Goal: Task Accomplishment & Management: Use online tool/utility

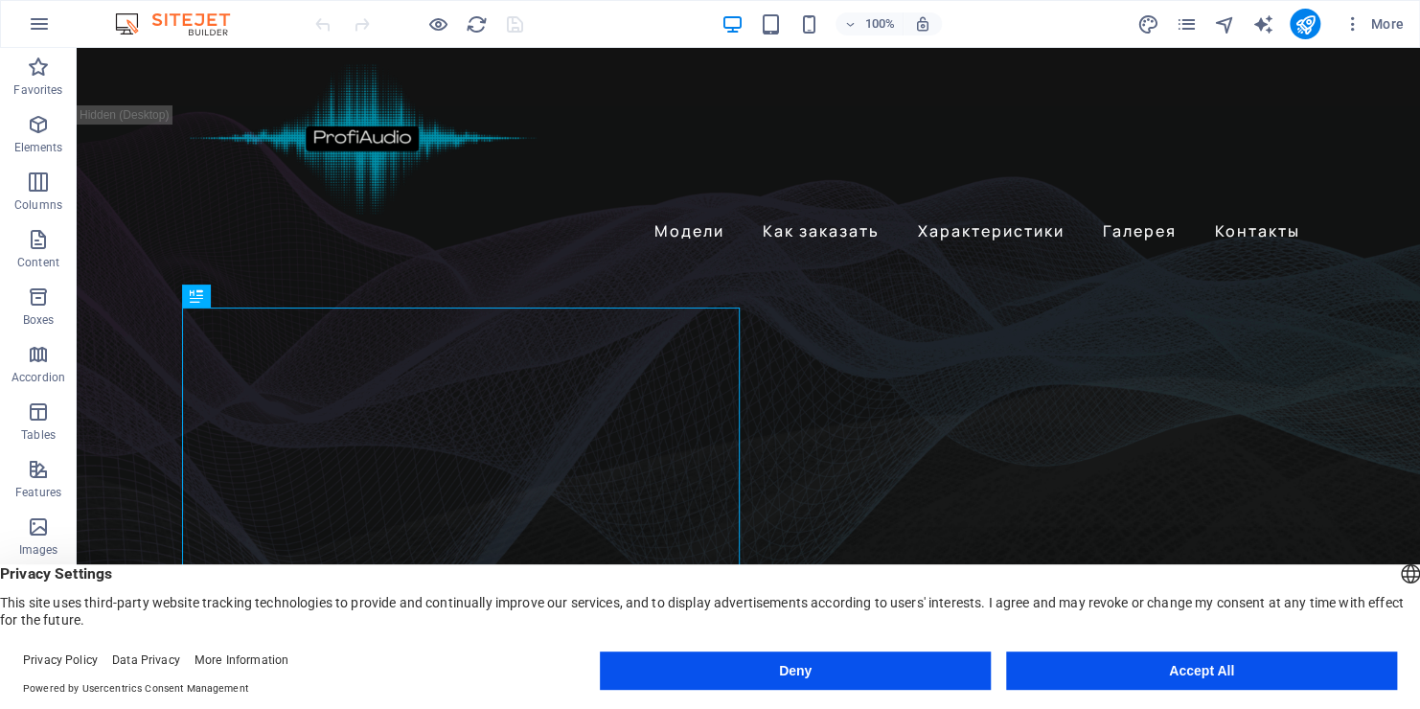
click at [1238, 676] on button "Accept All" at bounding box center [1201, 671] width 391 height 38
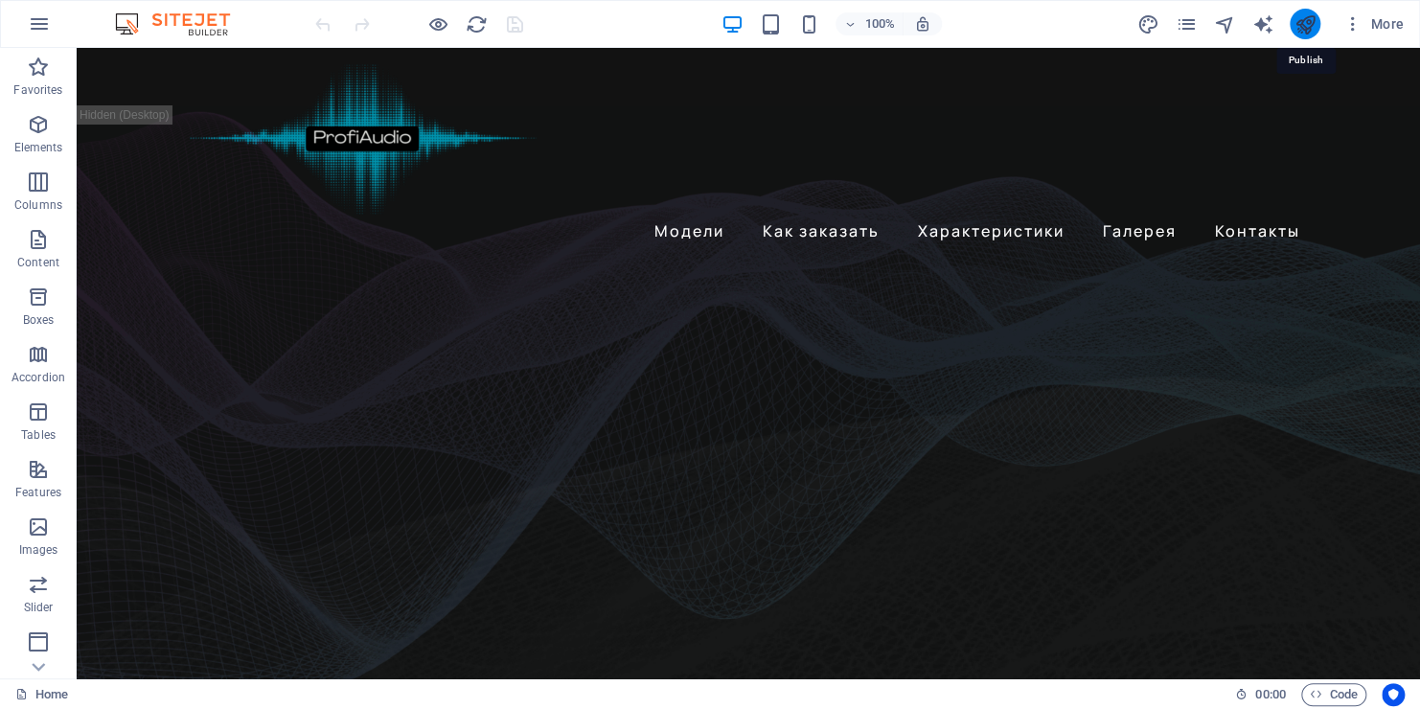
click at [1305, 29] on icon "publish" at bounding box center [1305, 24] width 22 height 22
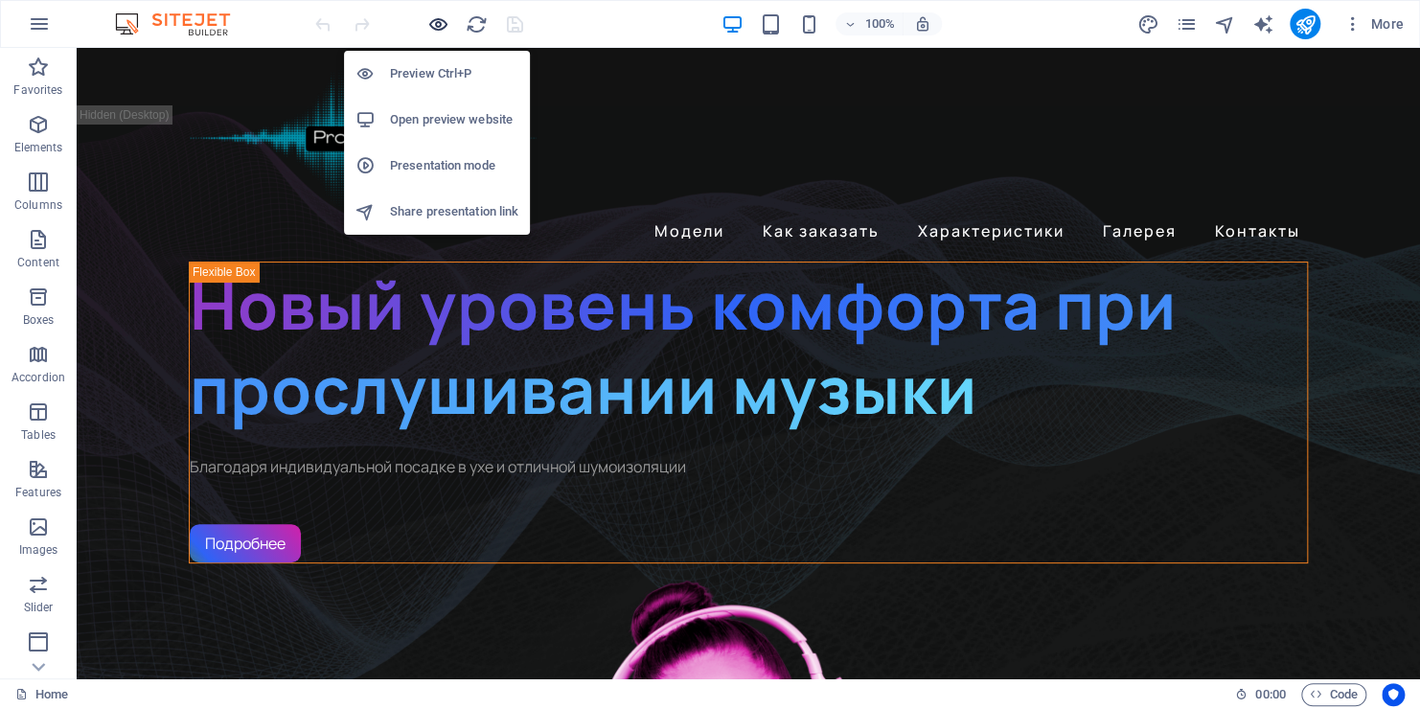
click at [437, 22] on icon "button" at bounding box center [438, 24] width 22 height 22
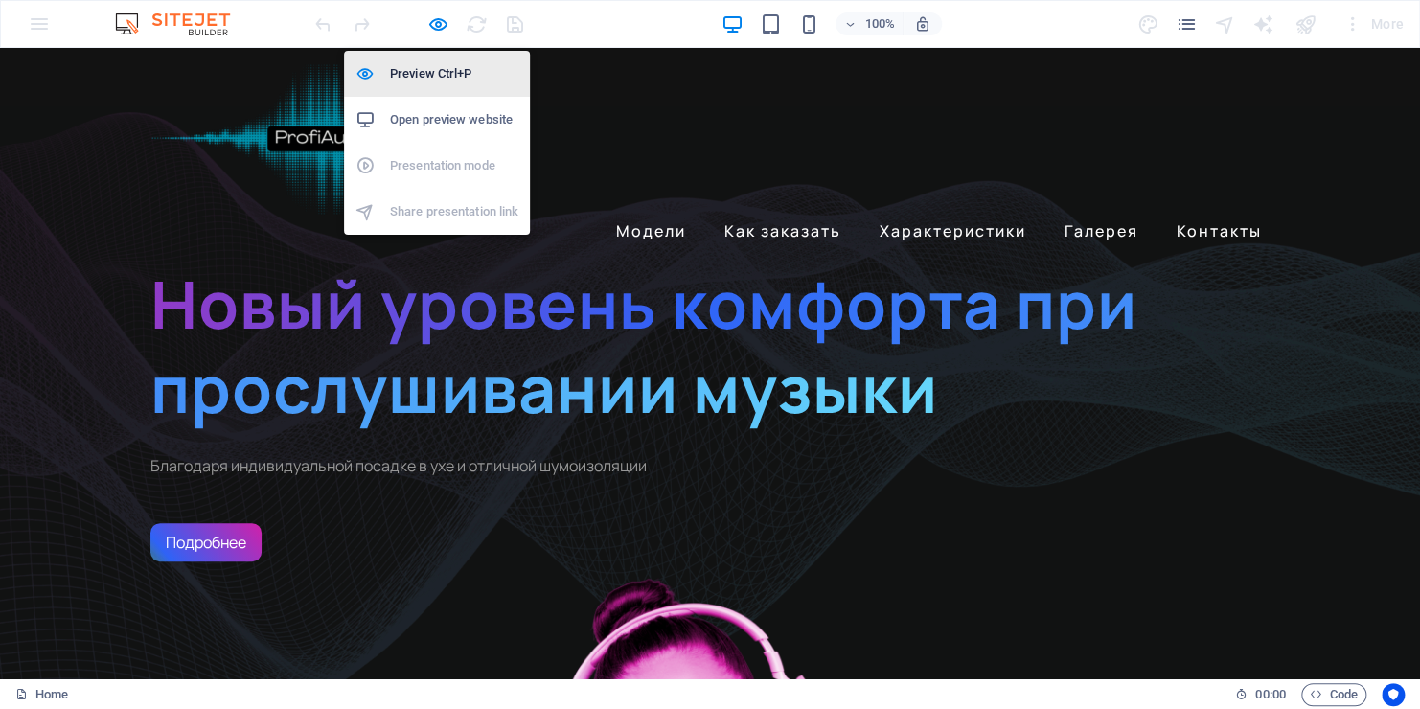
click at [423, 74] on h6 "Preview Ctrl+P" at bounding box center [454, 73] width 128 height 23
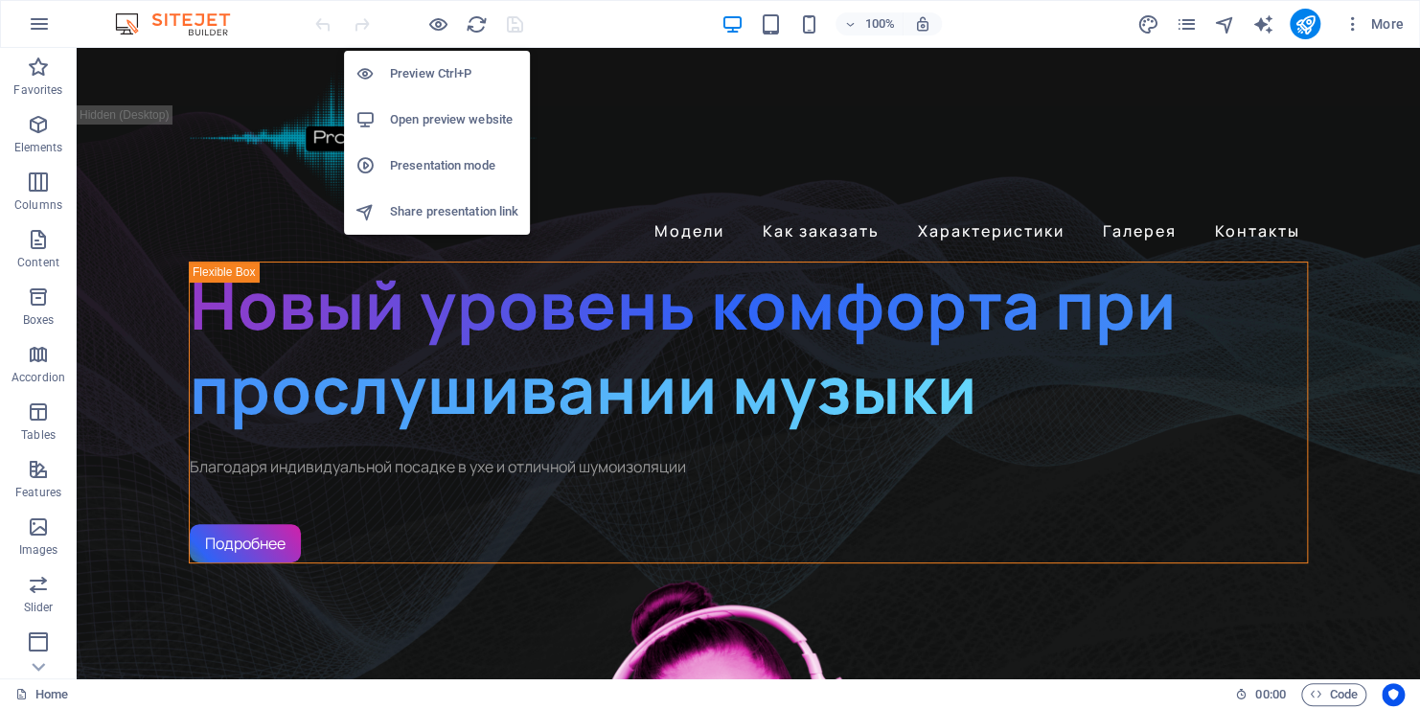
click at [423, 74] on h6 "Preview Ctrl+P" at bounding box center [454, 73] width 128 height 23
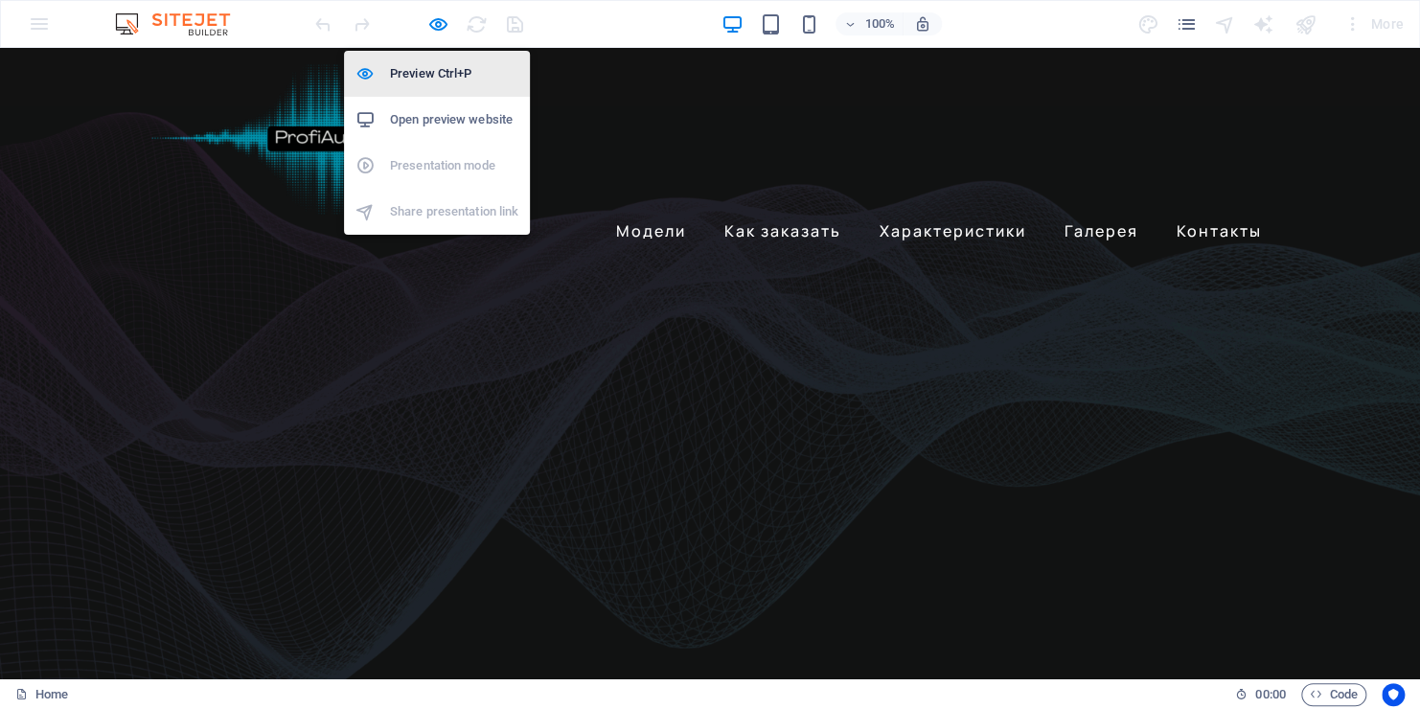
click at [423, 74] on h6 "Preview Ctrl+P" at bounding box center [454, 73] width 128 height 23
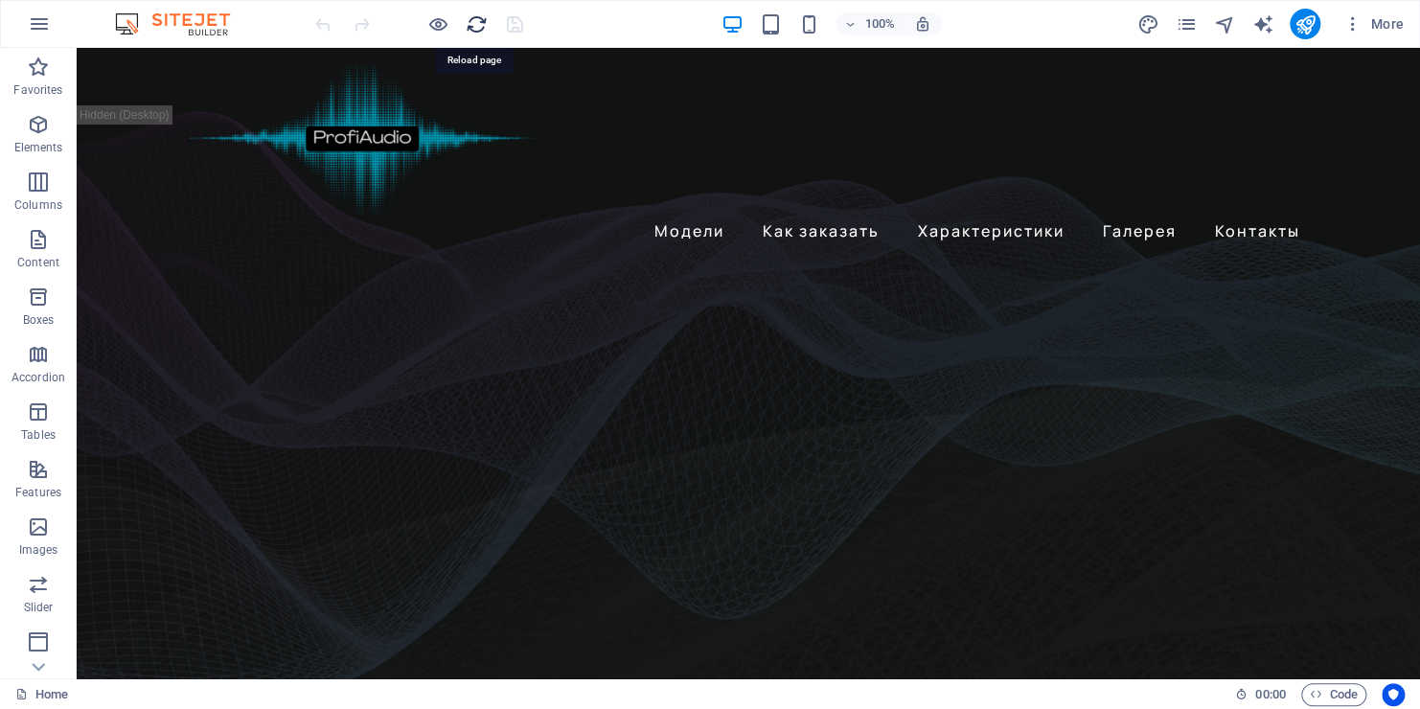
click at [471, 27] on icon "reload" at bounding box center [477, 24] width 22 height 22
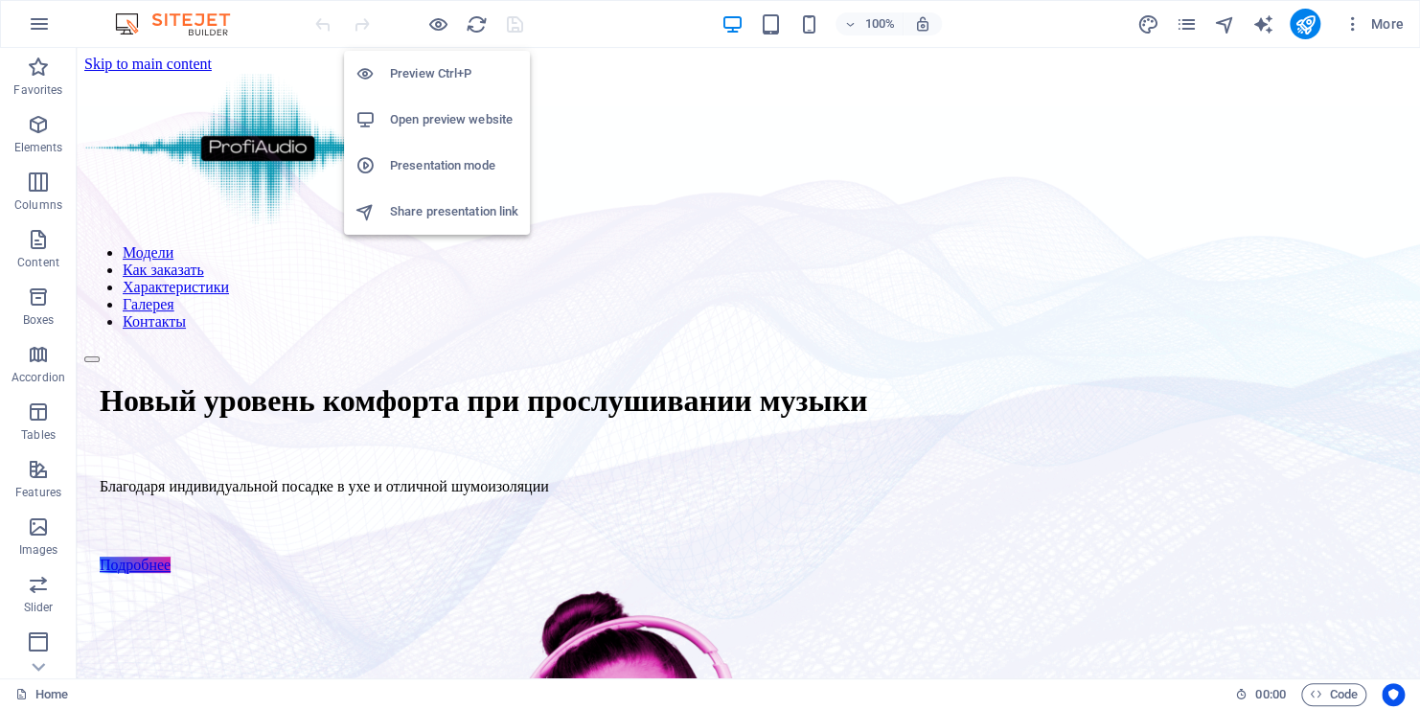
click at [422, 115] on h6 "Open preview website" at bounding box center [454, 119] width 128 height 23
click at [439, 17] on icon "button" at bounding box center [438, 24] width 22 height 22
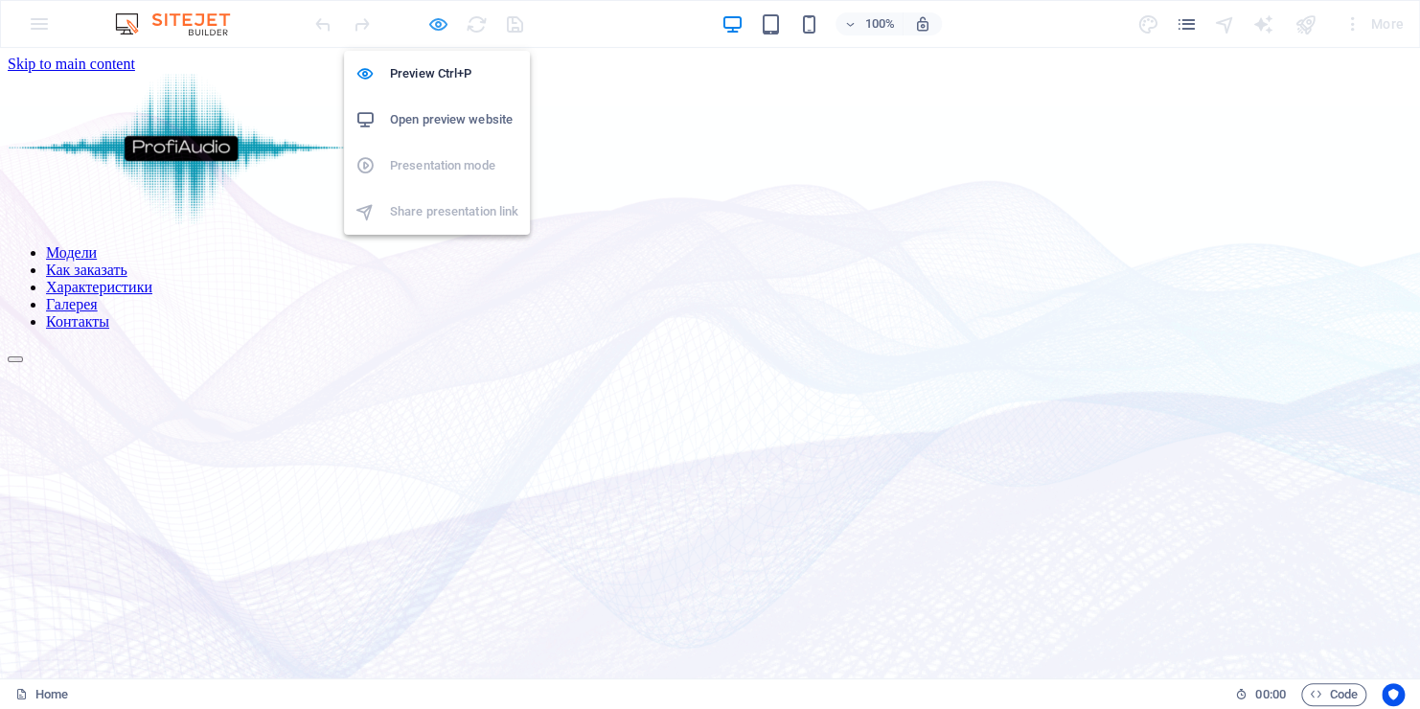
click at [439, 17] on icon "button" at bounding box center [438, 24] width 22 height 22
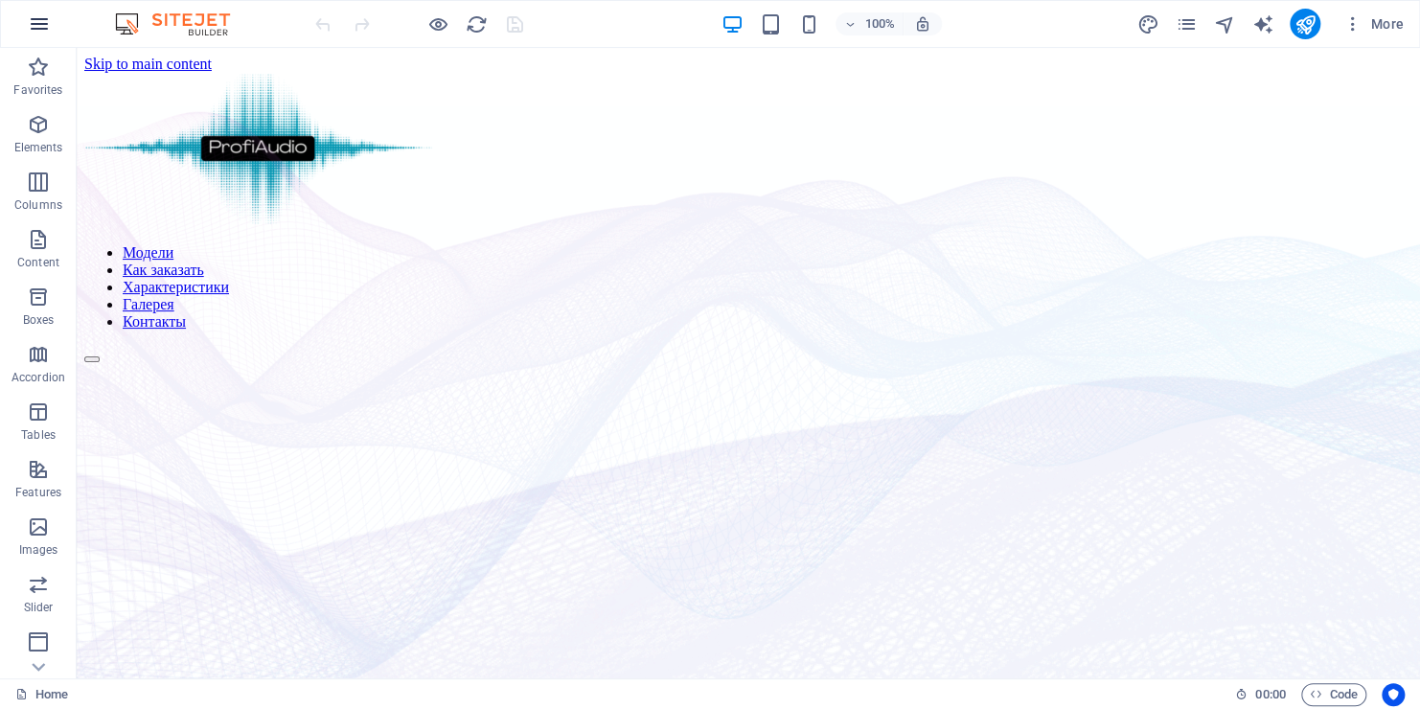
click at [32, 29] on icon "button" at bounding box center [39, 23] width 23 height 23
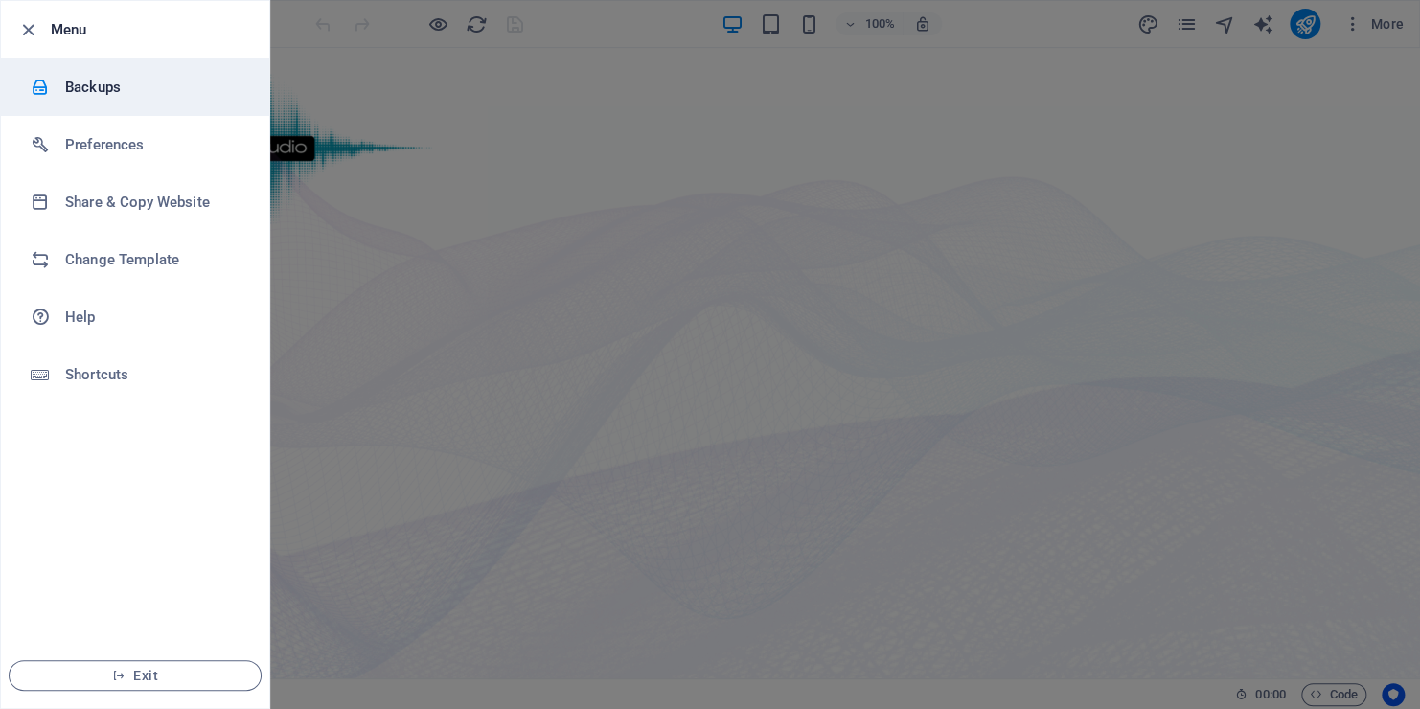
click at [69, 89] on h6 "Backups" at bounding box center [153, 87] width 177 height 23
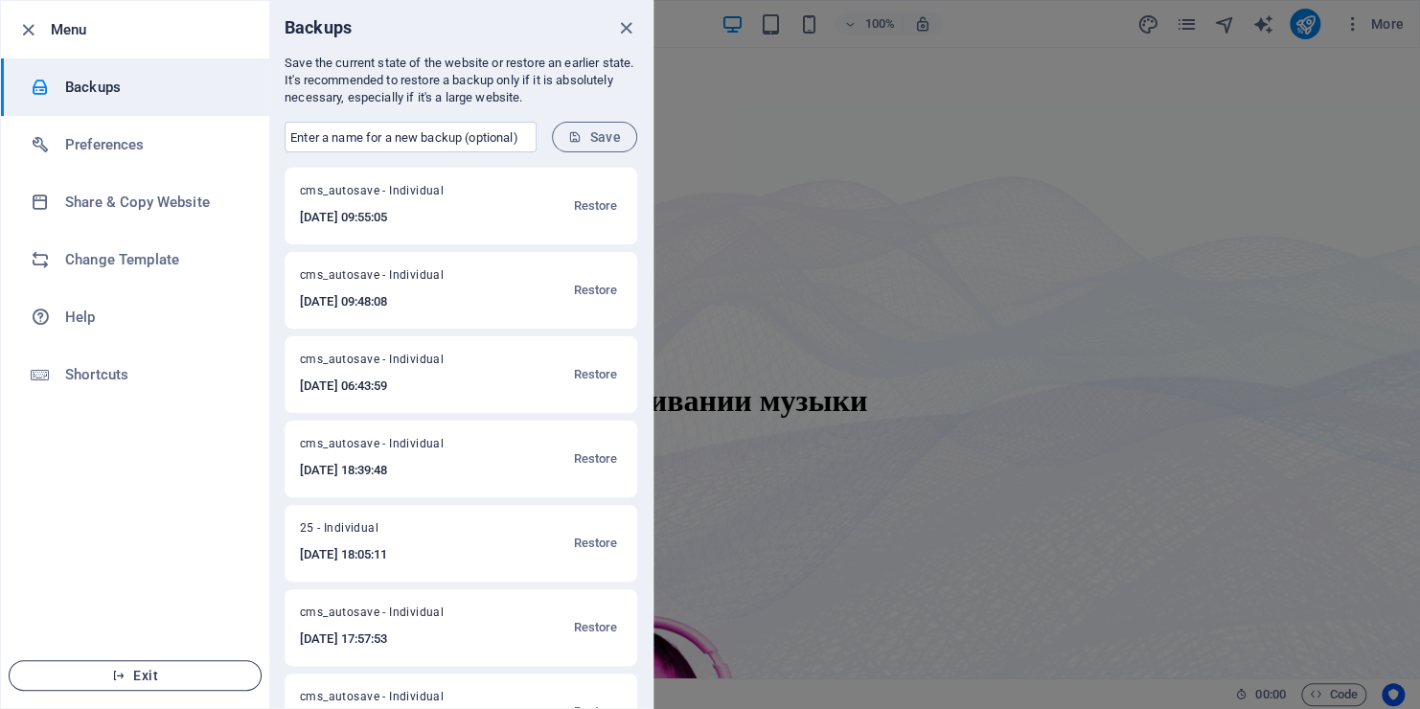
click at [126, 675] on icon "button" at bounding box center [118, 675] width 13 height 13
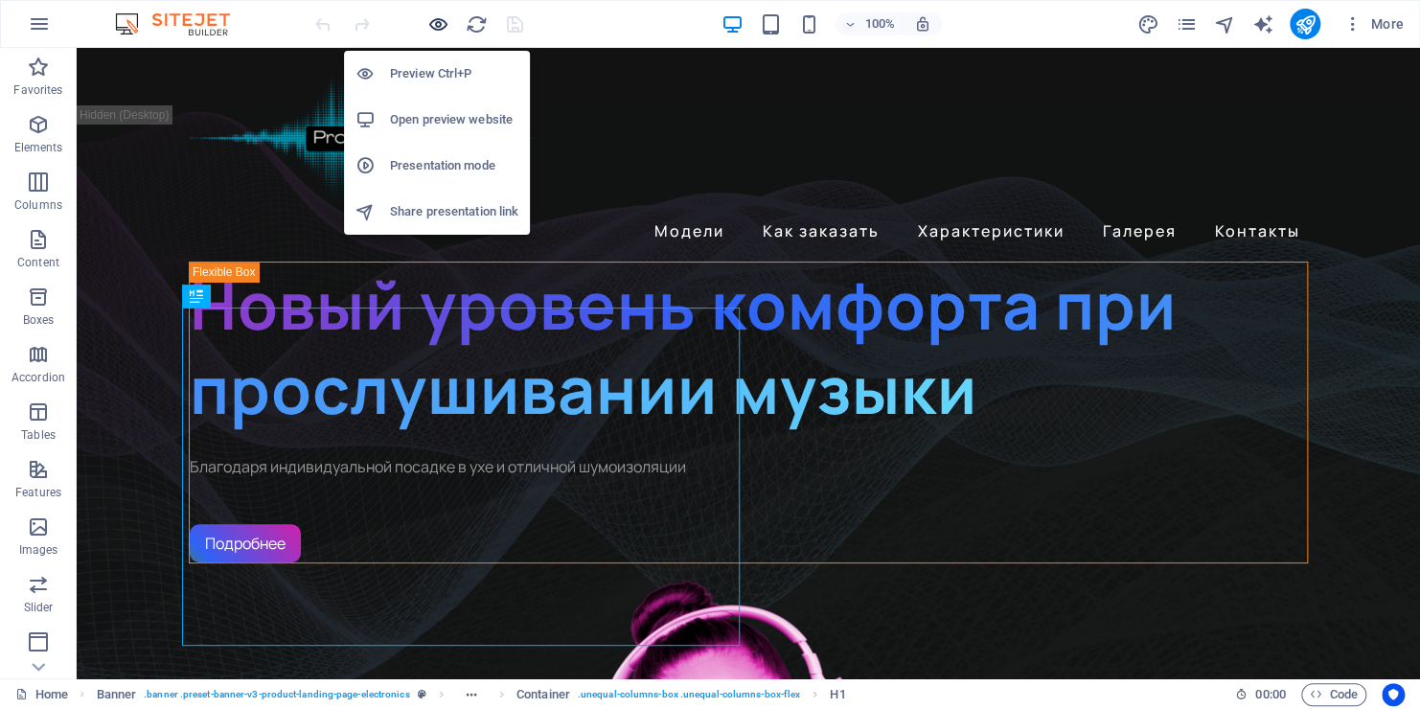
click at [438, 20] on icon "button" at bounding box center [438, 24] width 22 height 22
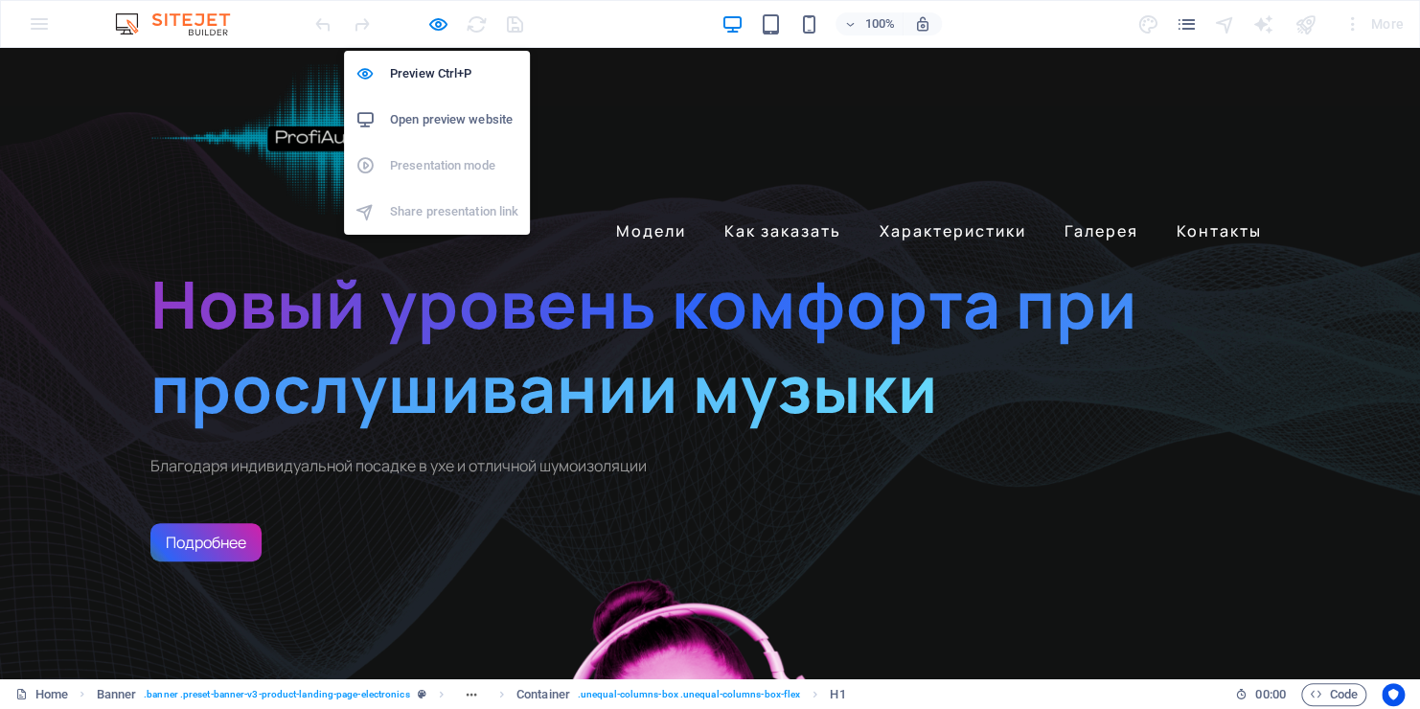
click at [426, 115] on h6 "Open preview website" at bounding box center [454, 119] width 128 height 23
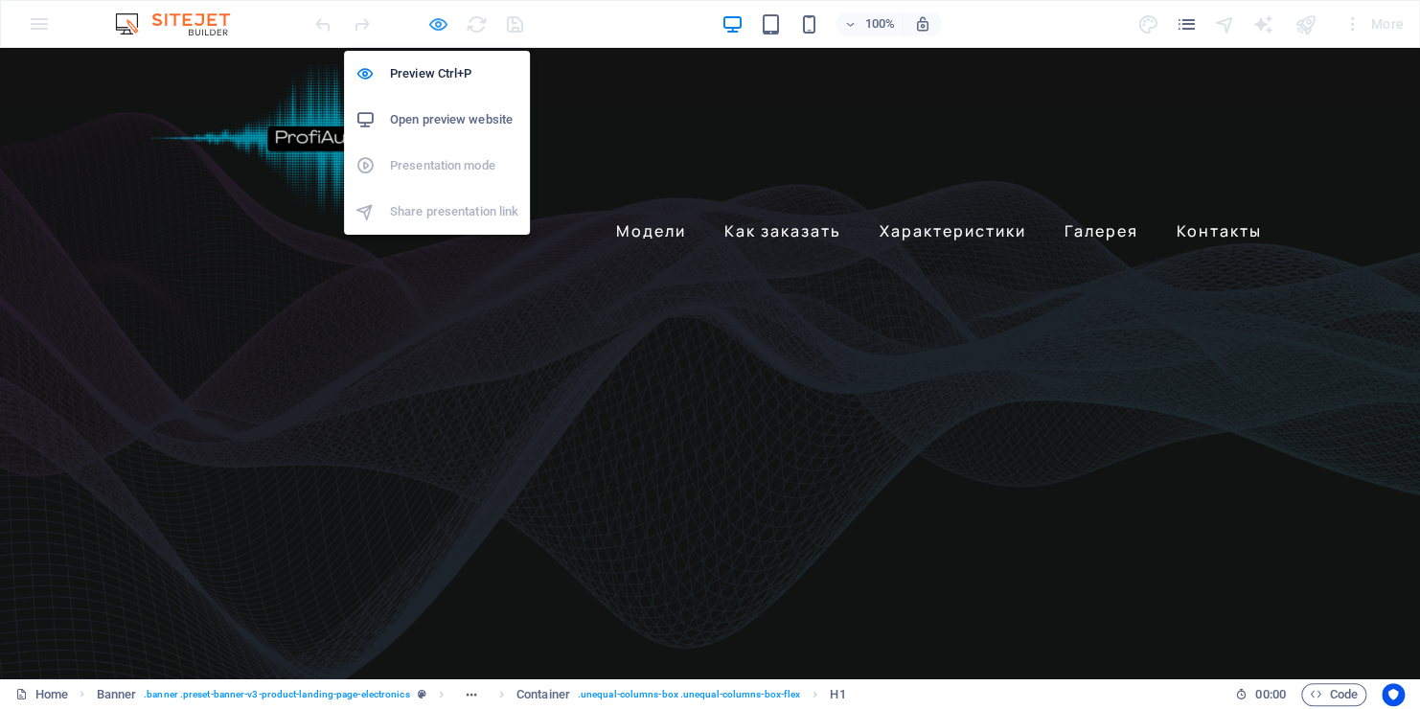
click at [440, 16] on icon "button" at bounding box center [438, 24] width 22 height 22
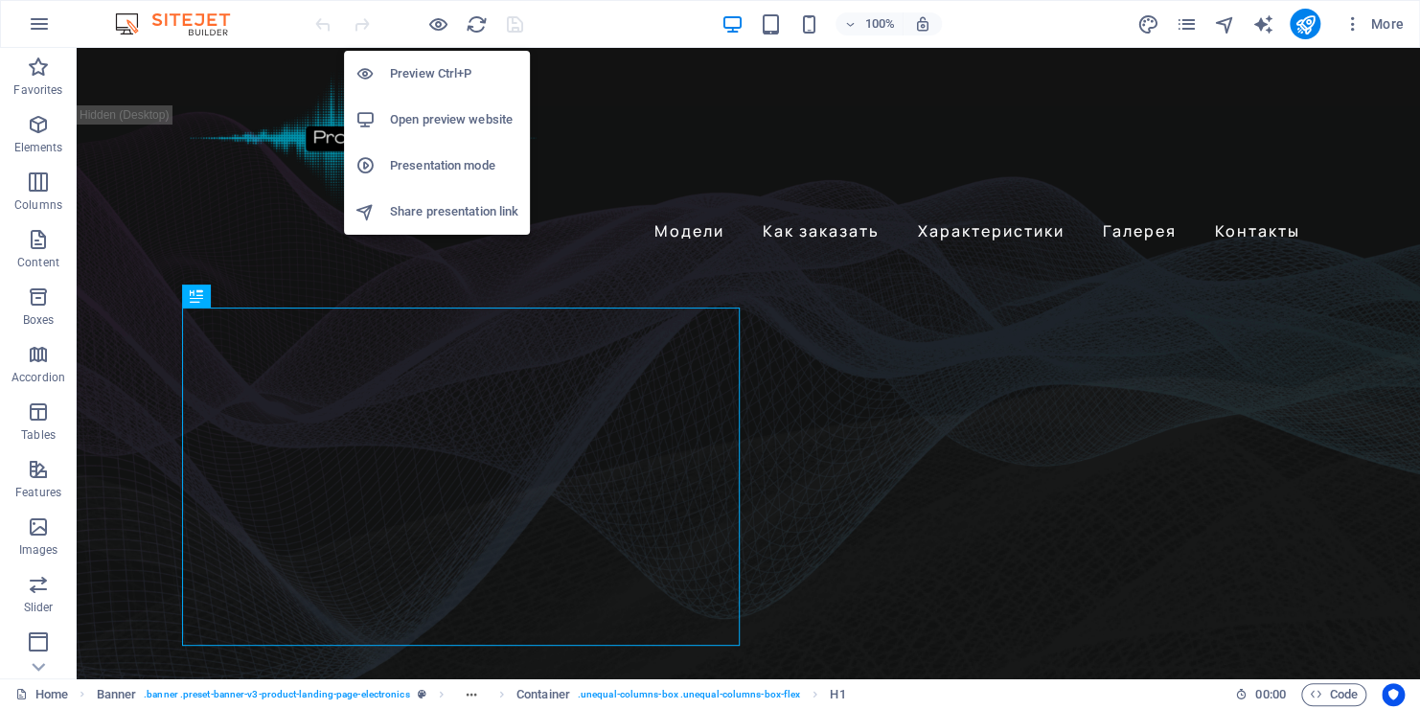
click at [403, 123] on h6 "Open preview website" at bounding box center [454, 119] width 128 height 23
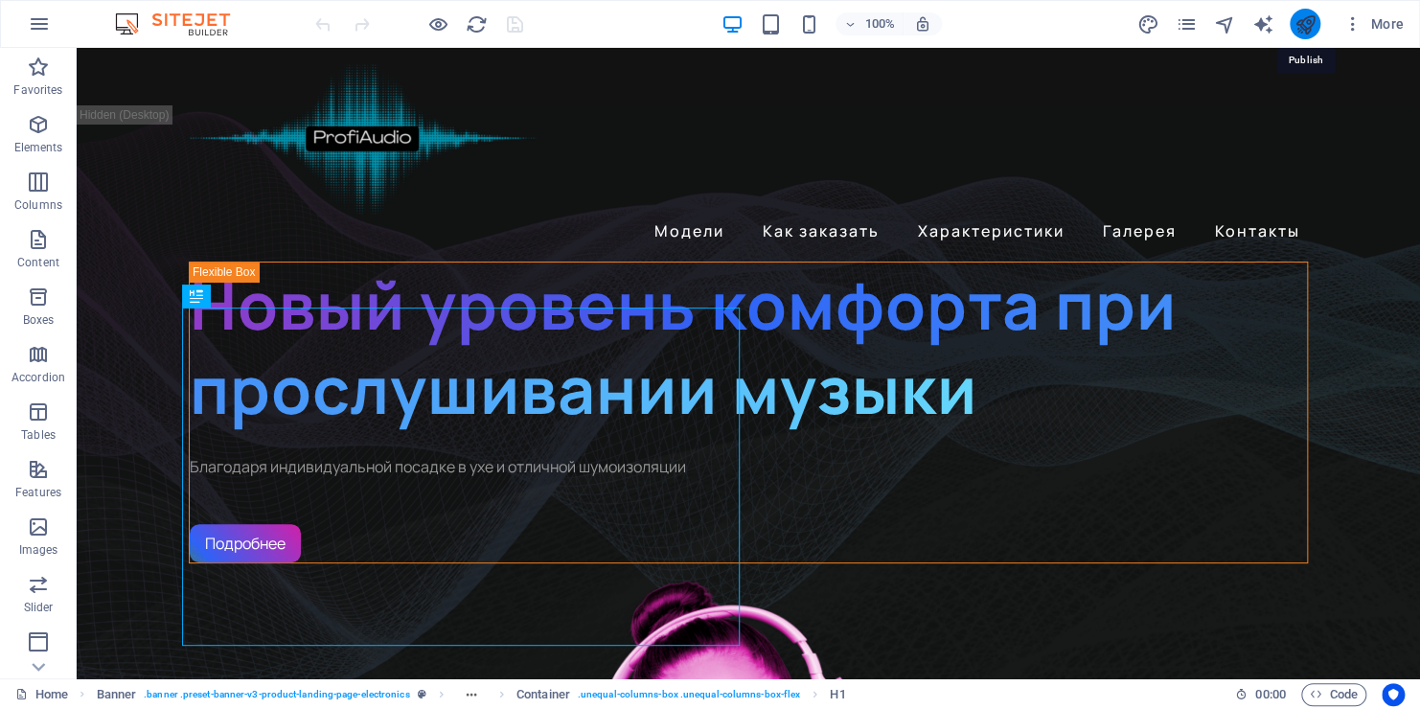
click at [1296, 28] on icon "publish" at bounding box center [1305, 24] width 22 height 22
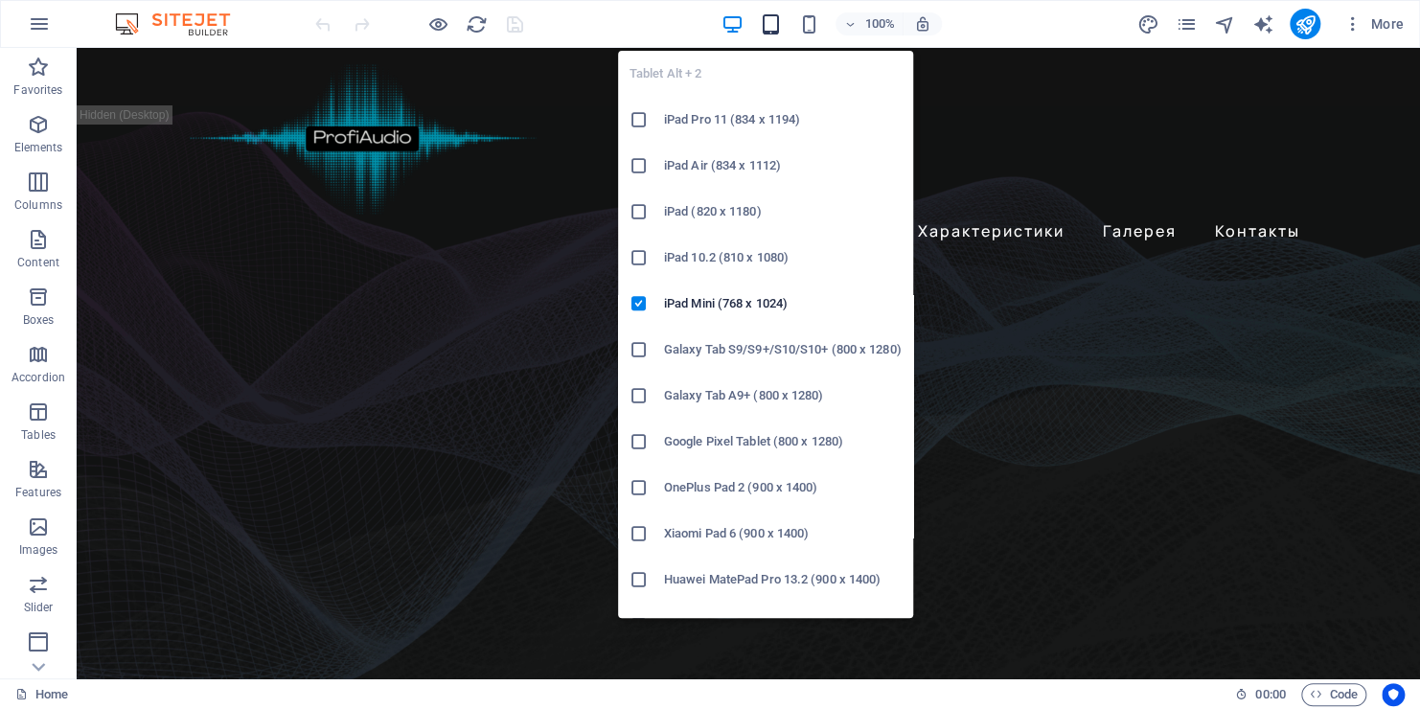
click at [763, 15] on icon "button" at bounding box center [770, 24] width 22 height 22
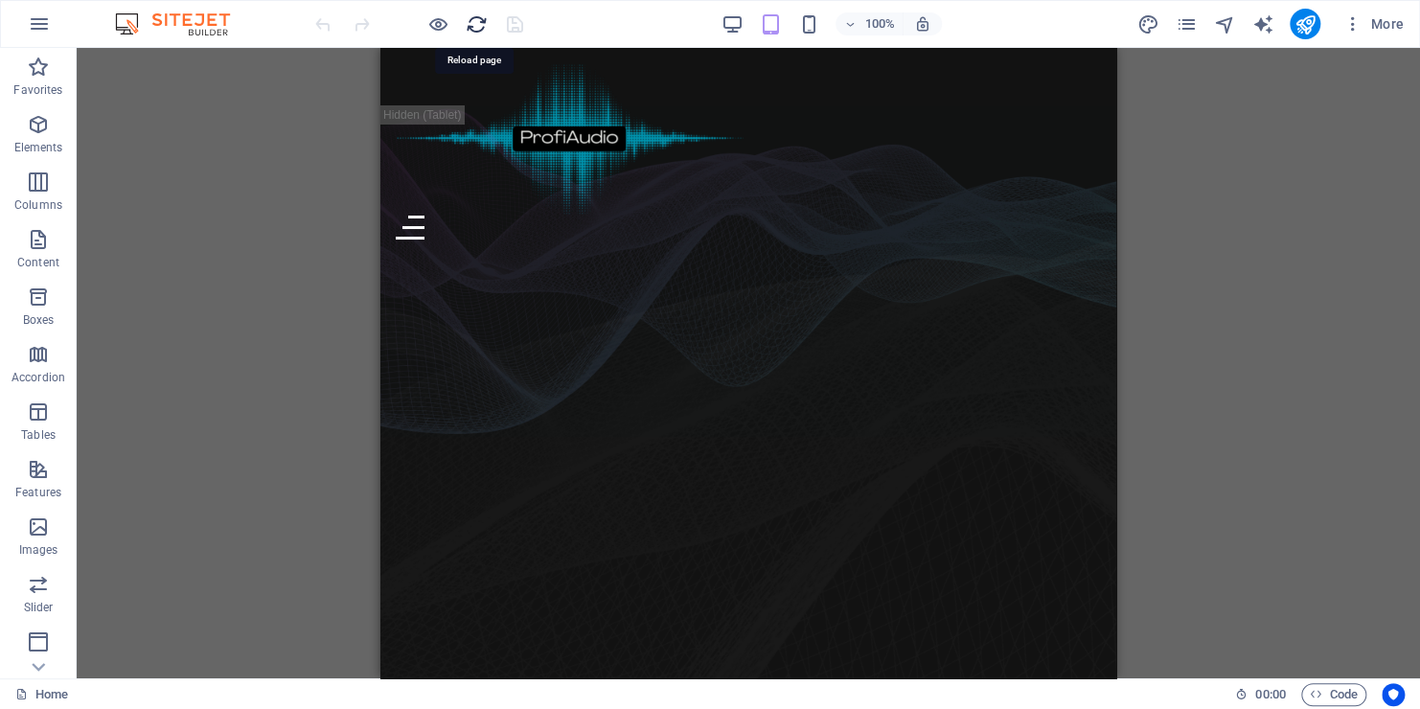
click at [476, 21] on icon "reload" at bounding box center [477, 24] width 22 height 22
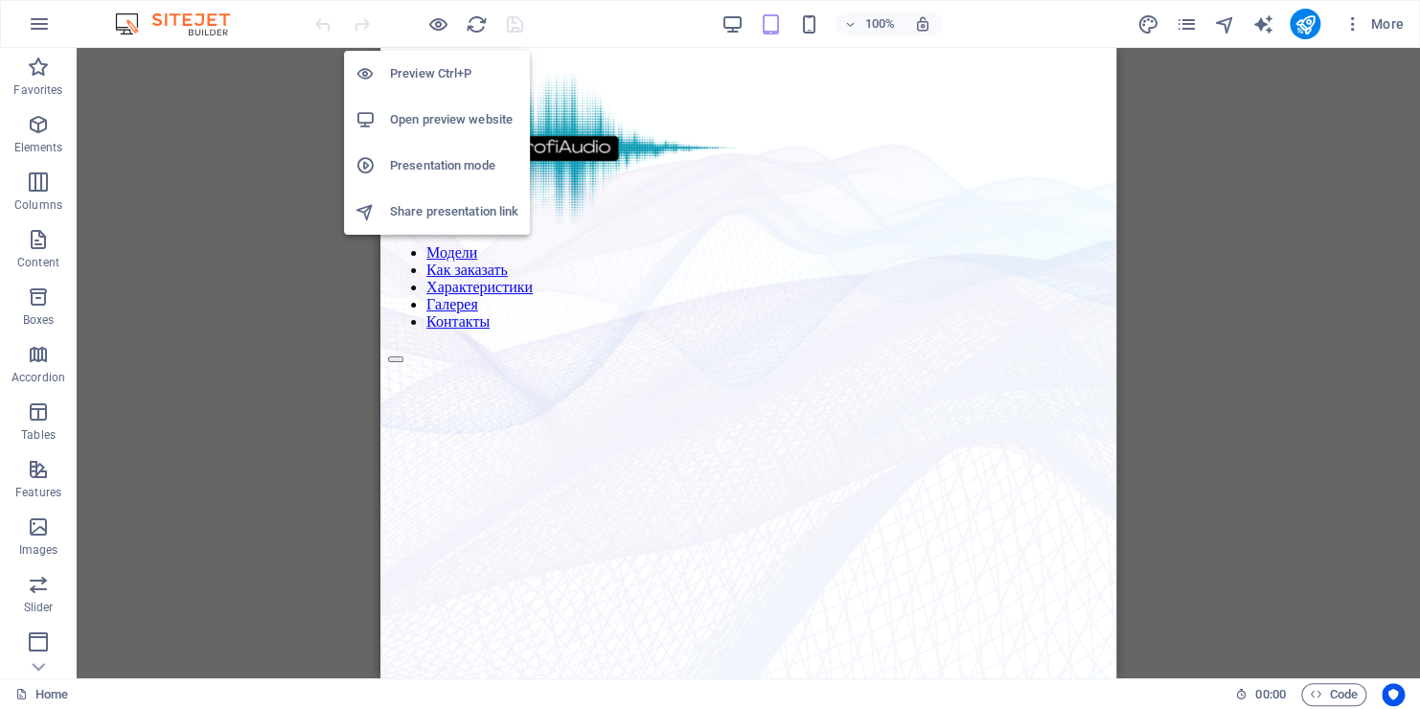
click at [431, 169] on h6 "Presentation mode" at bounding box center [454, 165] width 128 height 23
